Goal: Task Accomplishment & Management: Manage account settings

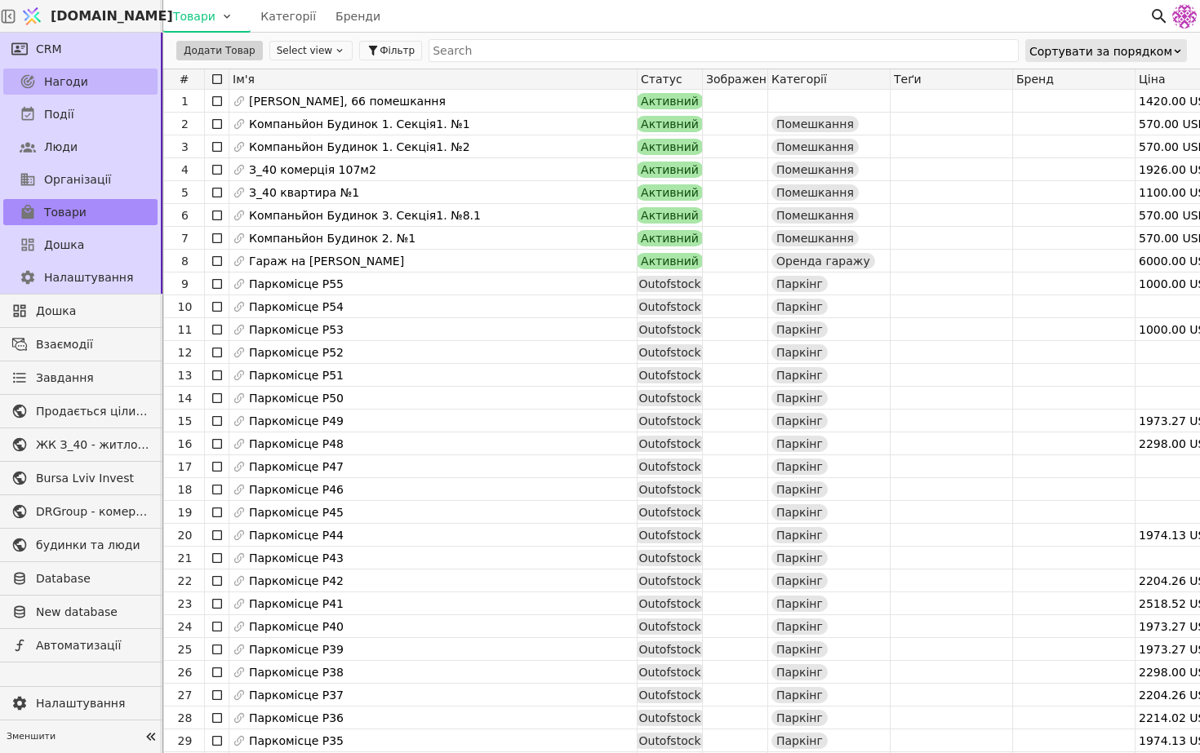
click at [98, 78] on link "Нагоди" at bounding box center [80, 82] width 154 height 26
click at [11, 21] on div at bounding box center [8, 16] width 16 height 32
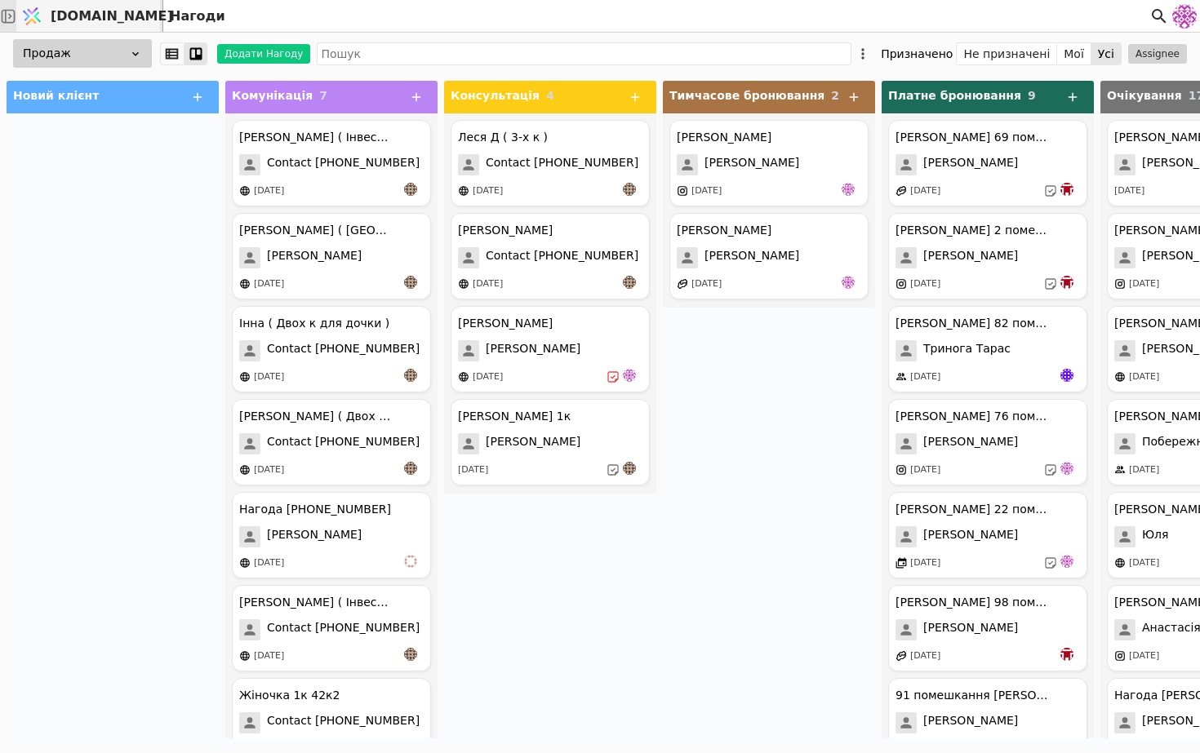
click at [16, 16] on icon at bounding box center [8, 16] width 16 height 16
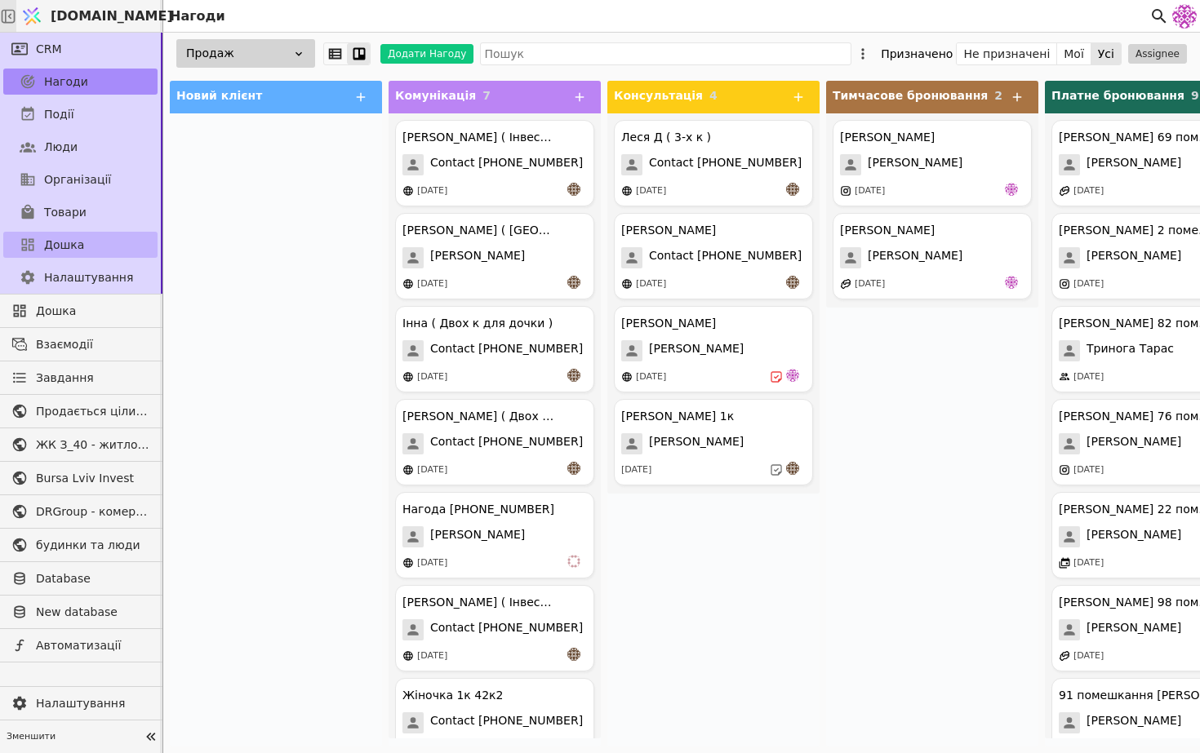
click at [62, 246] on span "Дошка" at bounding box center [64, 245] width 40 height 17
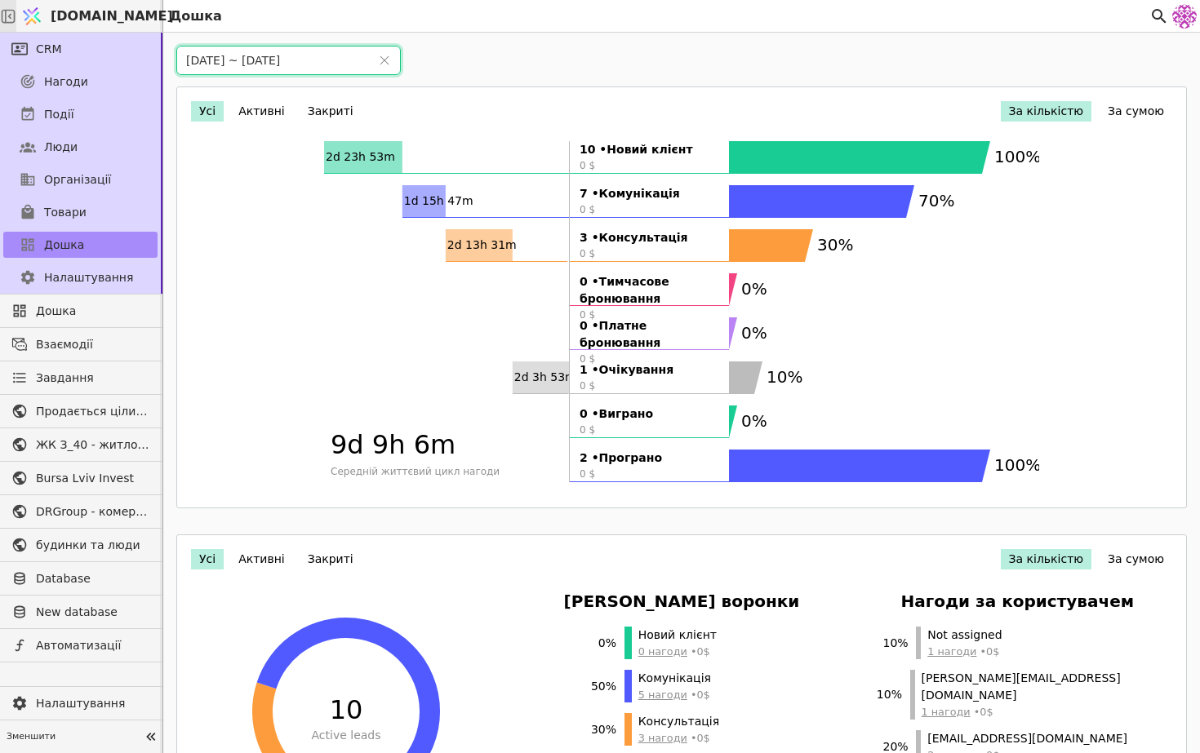
click at [219, 67] on input "[DATE] ~ [DATE]" at bounding box center [273, 61] width 192 height 28
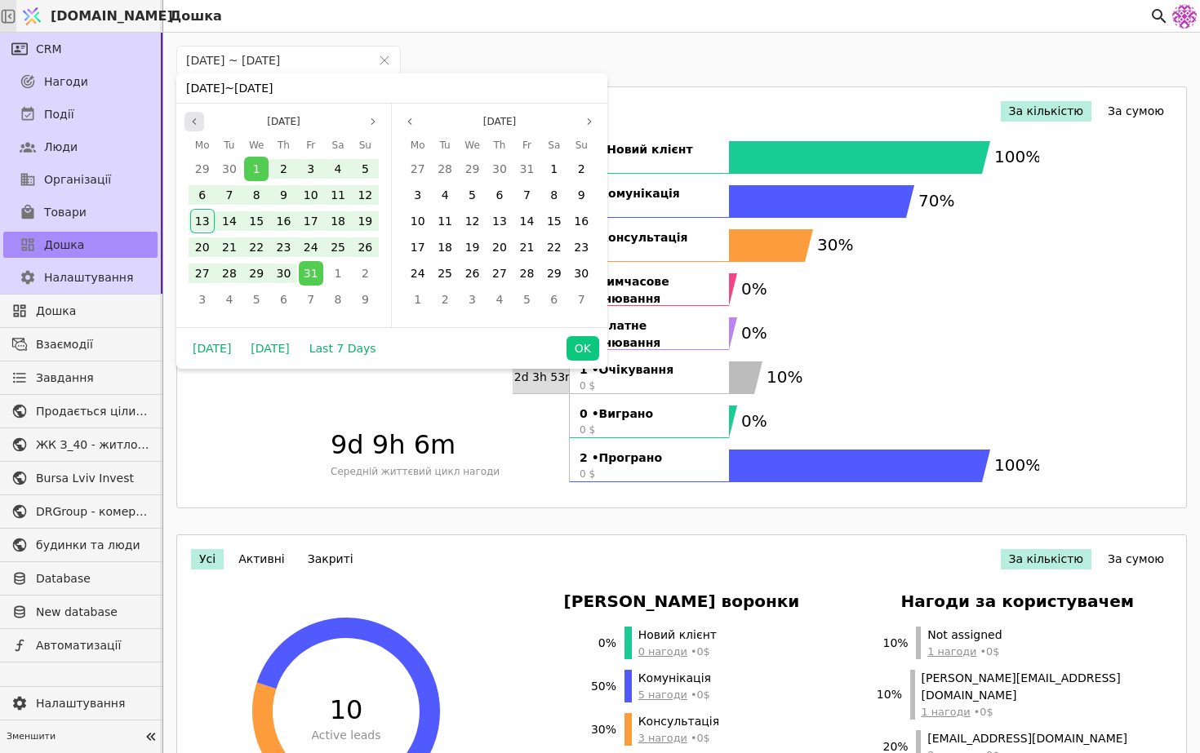
click at [191, 121] on icon "page previous" at bounding box center [194, 122] width 10 height 10
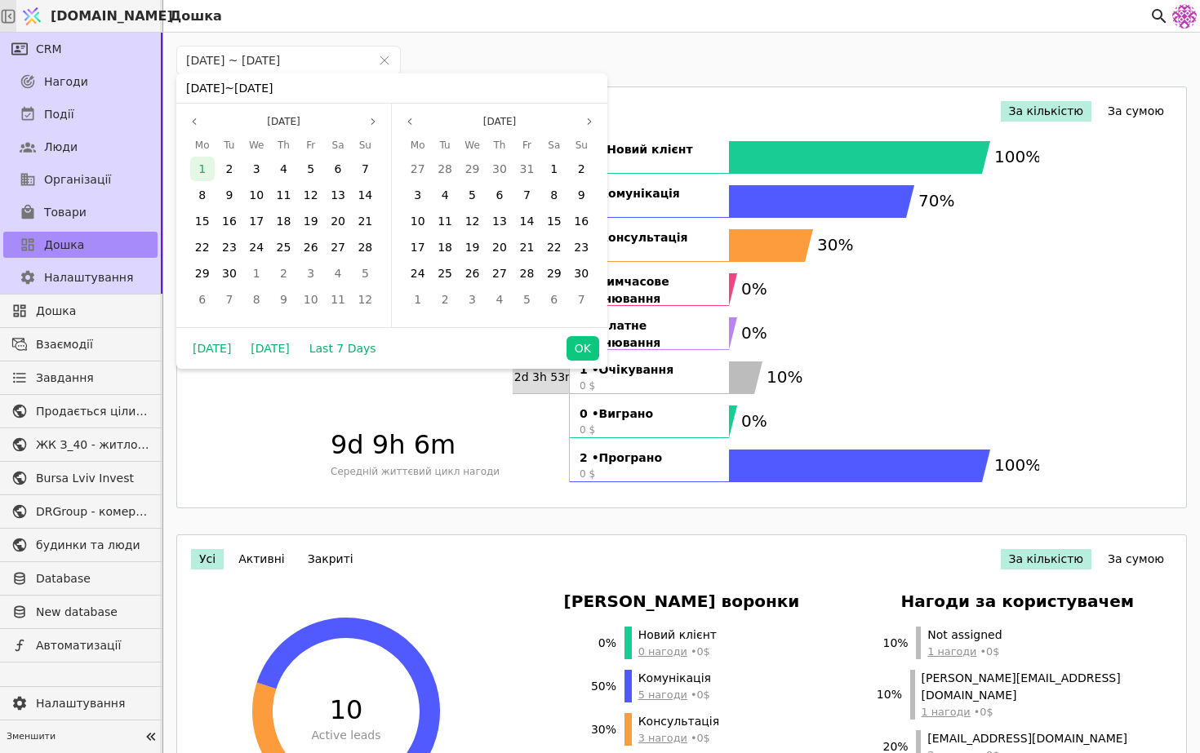
click at [203, 170] on span "1" at bounding box center [201, 168] width 7 height 13
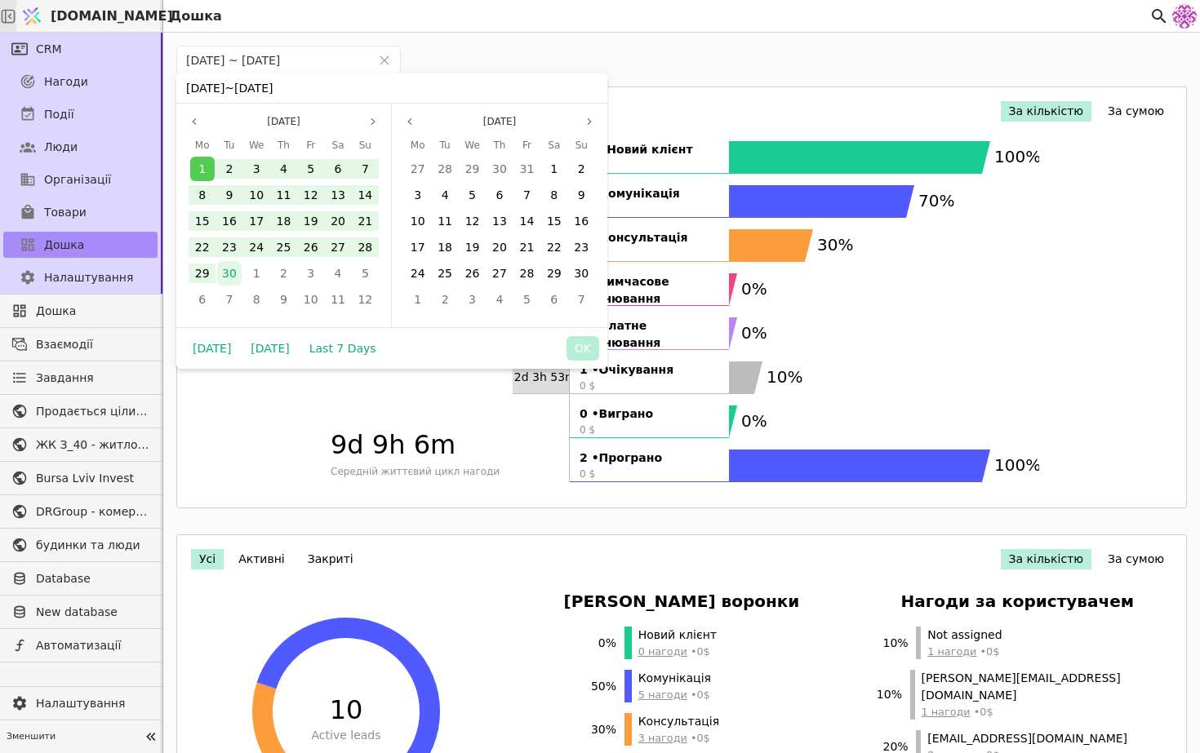
click at [233, 274] on span "30" at bounding box center [229, 273] width 15 height 13
click at [584, 348] on button "OK" at bounding box center [582, 348] width 33 height 24
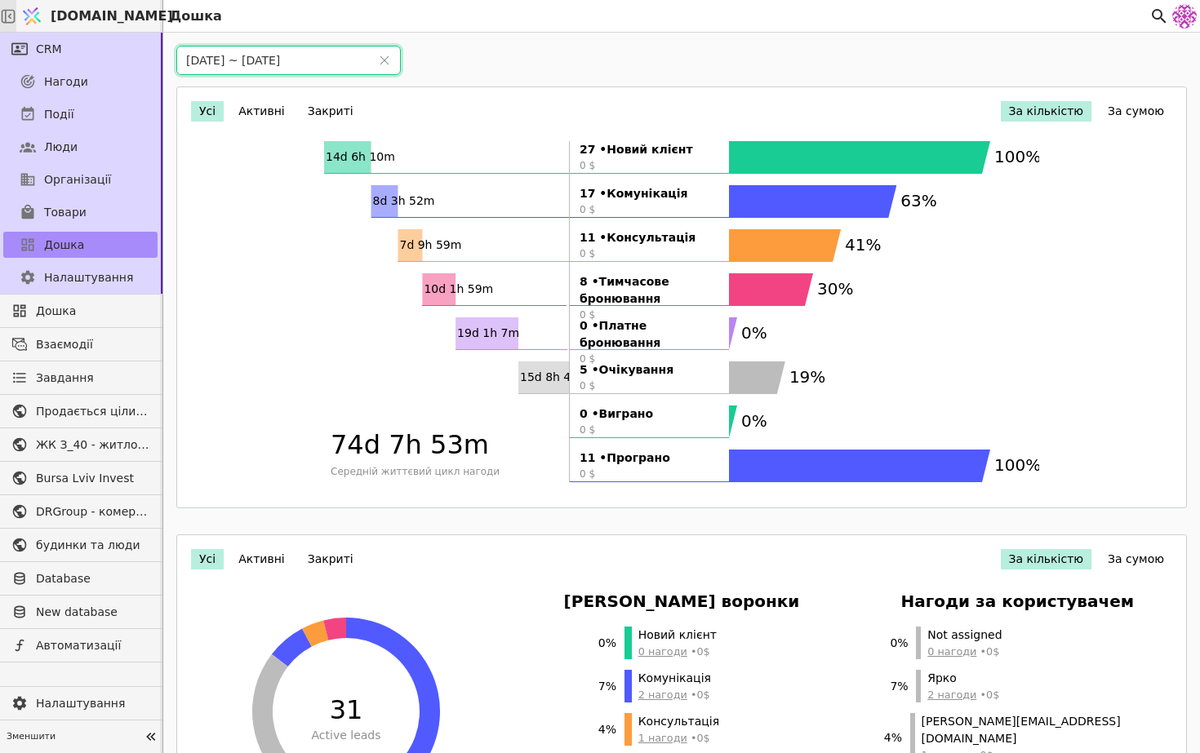
click at [295, 66] on input "[DATE] ~ [DATE]" at bounding box center [273, 61] width 192 height 28
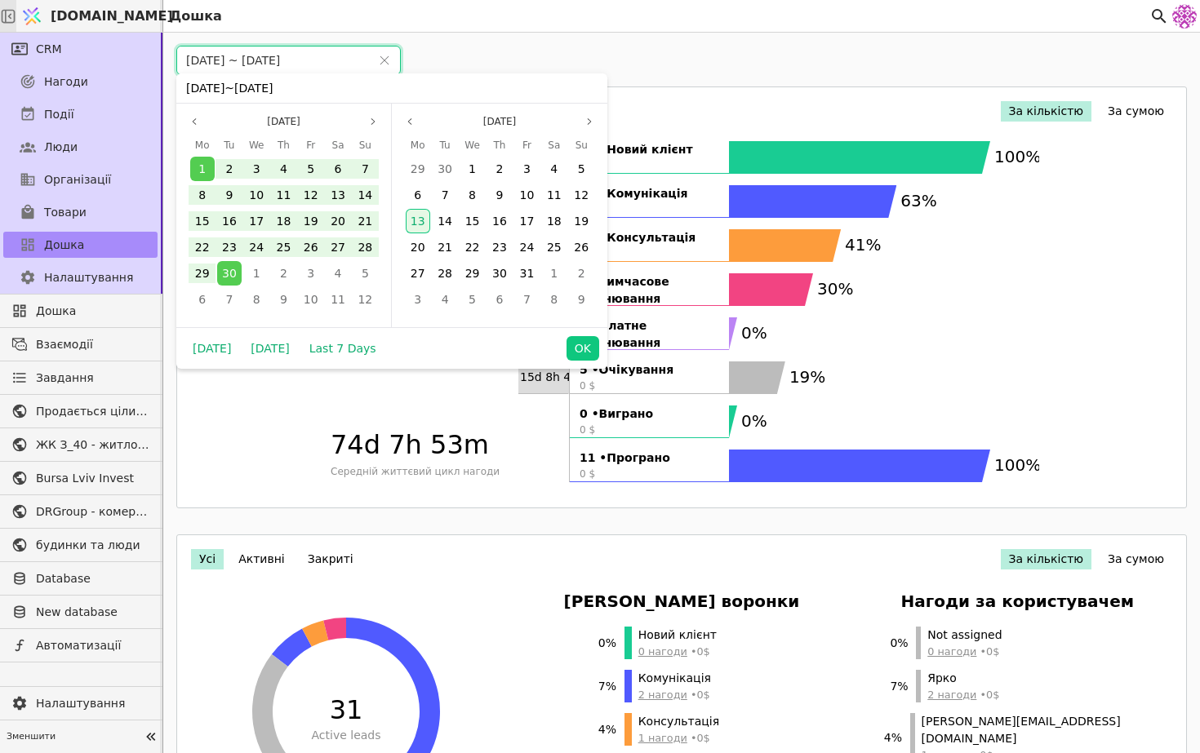
click at [415, 215] on span "13" at bounding box center [418, 221] width 15 height 13
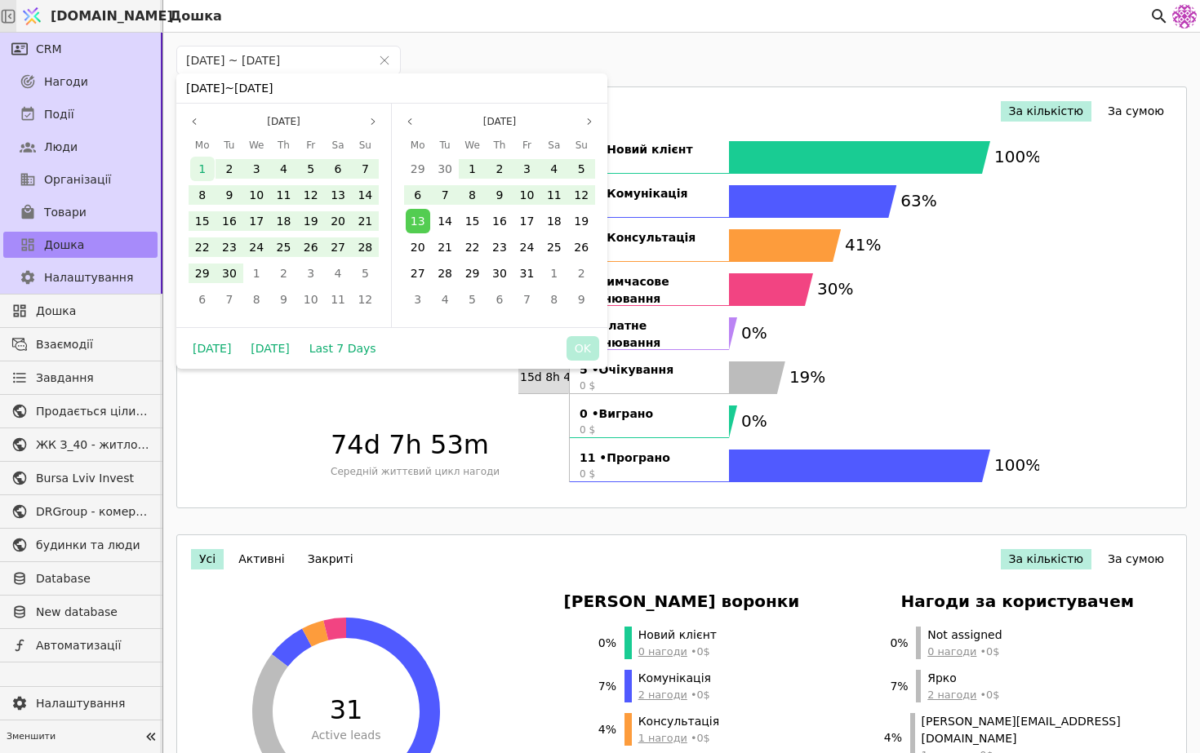
click at [203, 170] on span "1" at bounding box center [201, 168] width 7 height 13
click at [579, 344] on button "OK" at bounding box center [582, 348] width 33 height 24
type input "[DATE] ~ [DATE]"
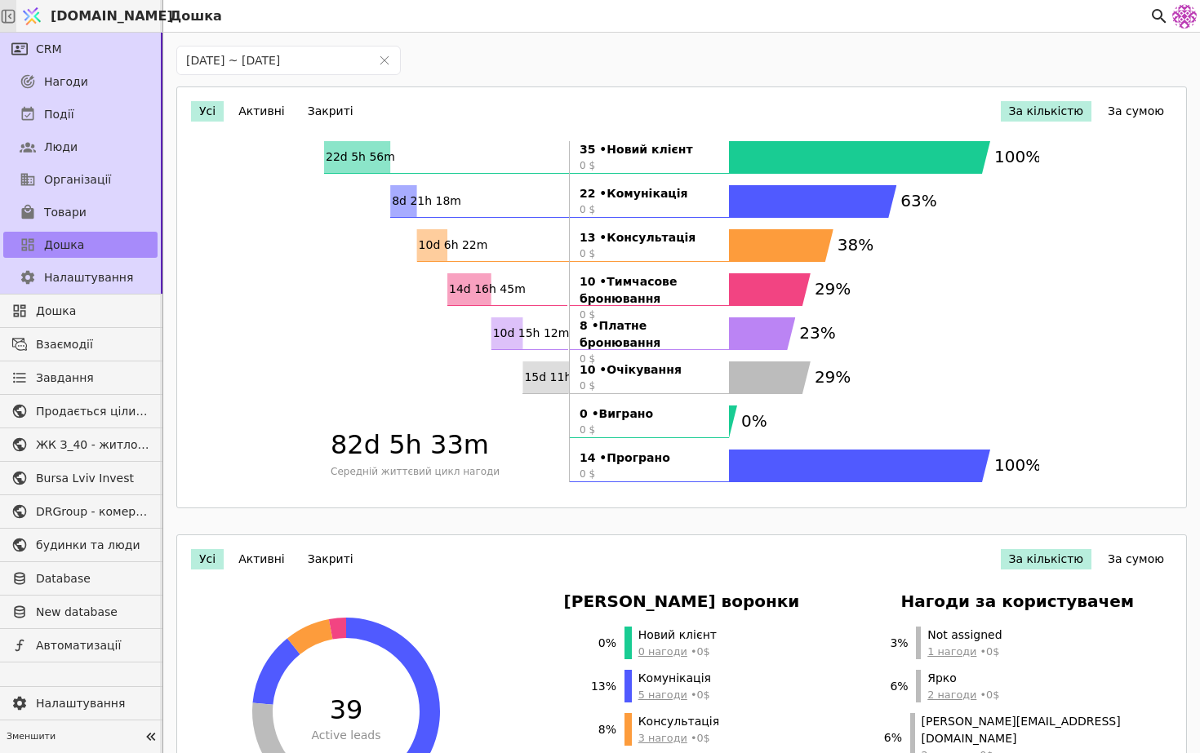
click at [1125, 109] on button "За сумою" at bounding box center [1135, 111] width 73 height 20
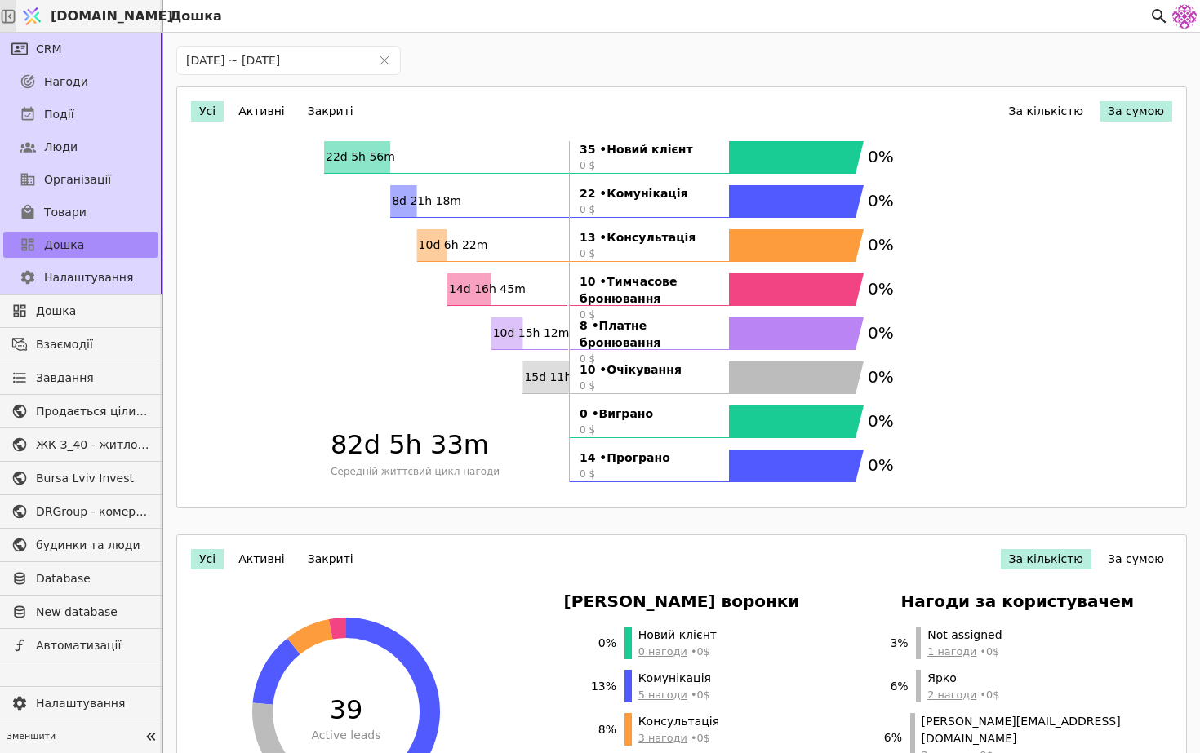
click at [1066, 108] on button "За кількістю" at bounding box center [1046, 111] width 91 height 20
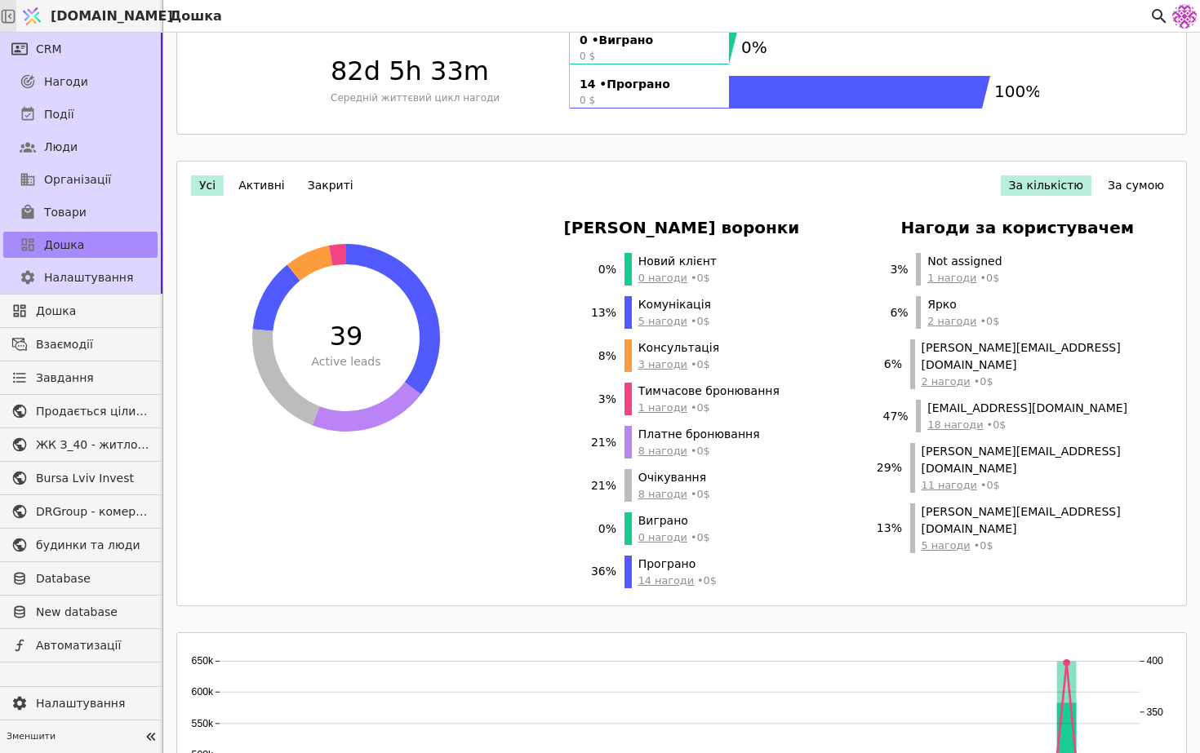
scroll to position [378, 0]
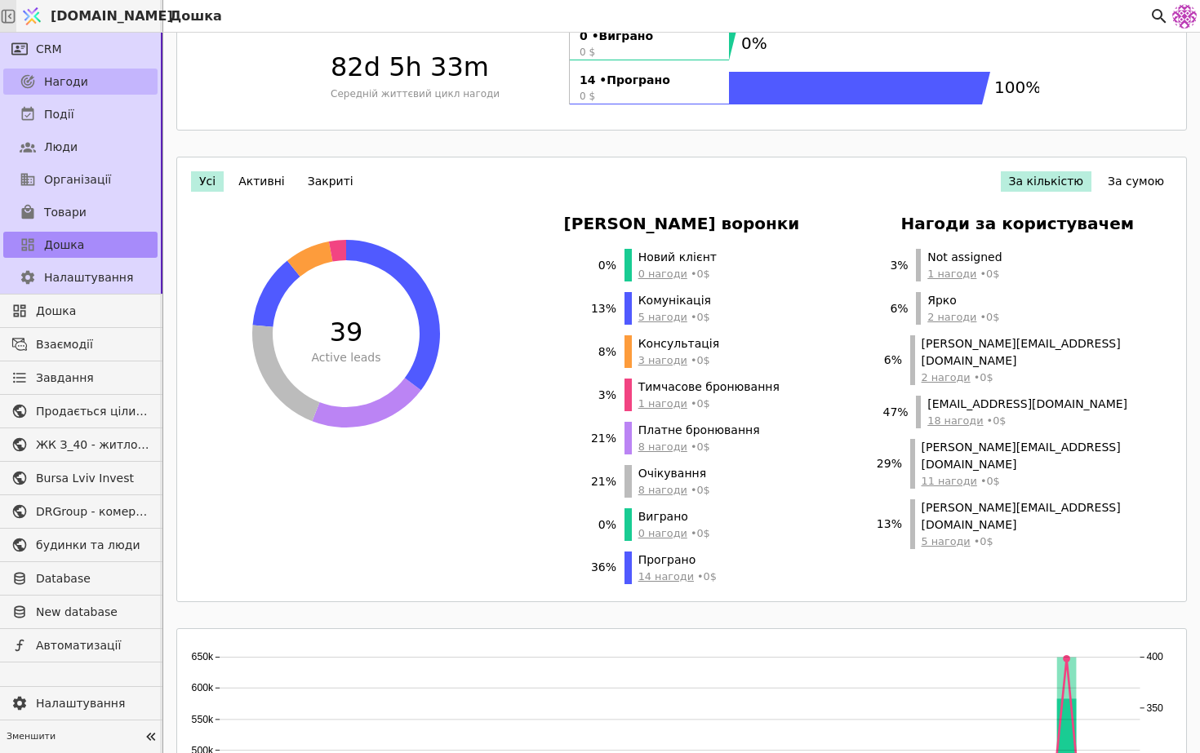
click at [91, 84] on link "Нагоди" at bounding box center [80, 82] width 154 height 26
